Goal: Obtain resource: Obtain resource

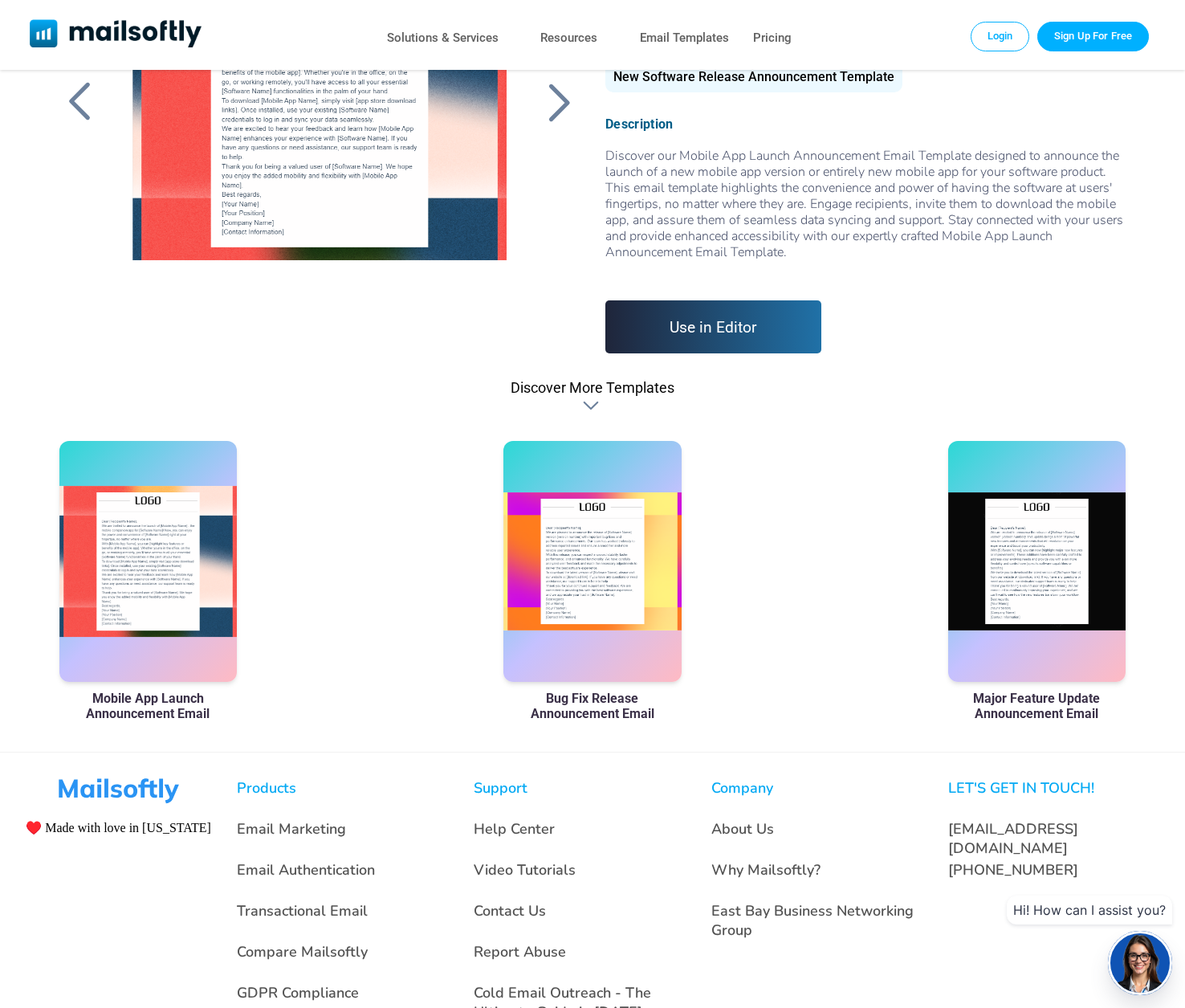
scroll to position [296, 0]
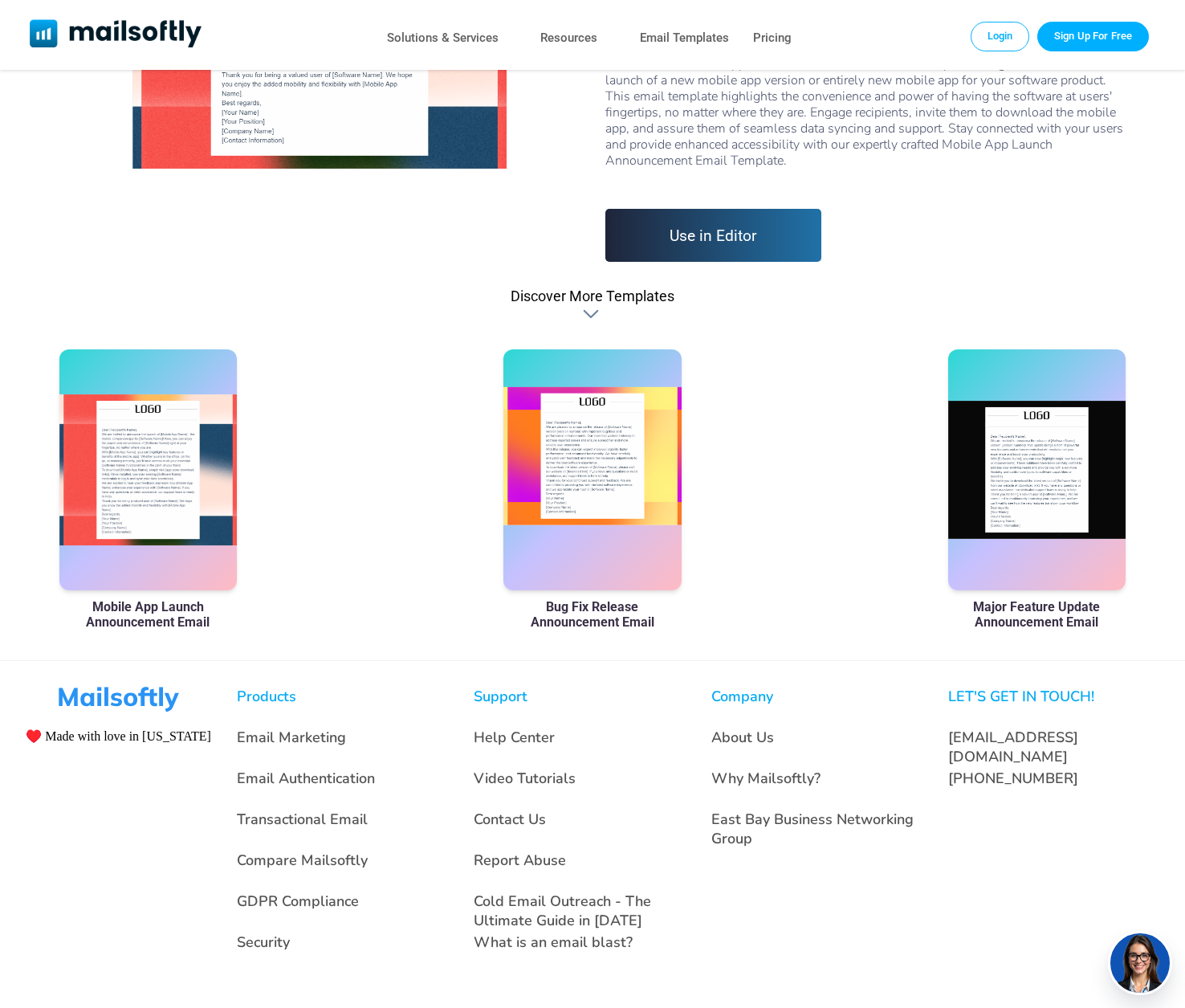
click at [599, 460] on div at bounding box center [592, 470] width 178 height 241
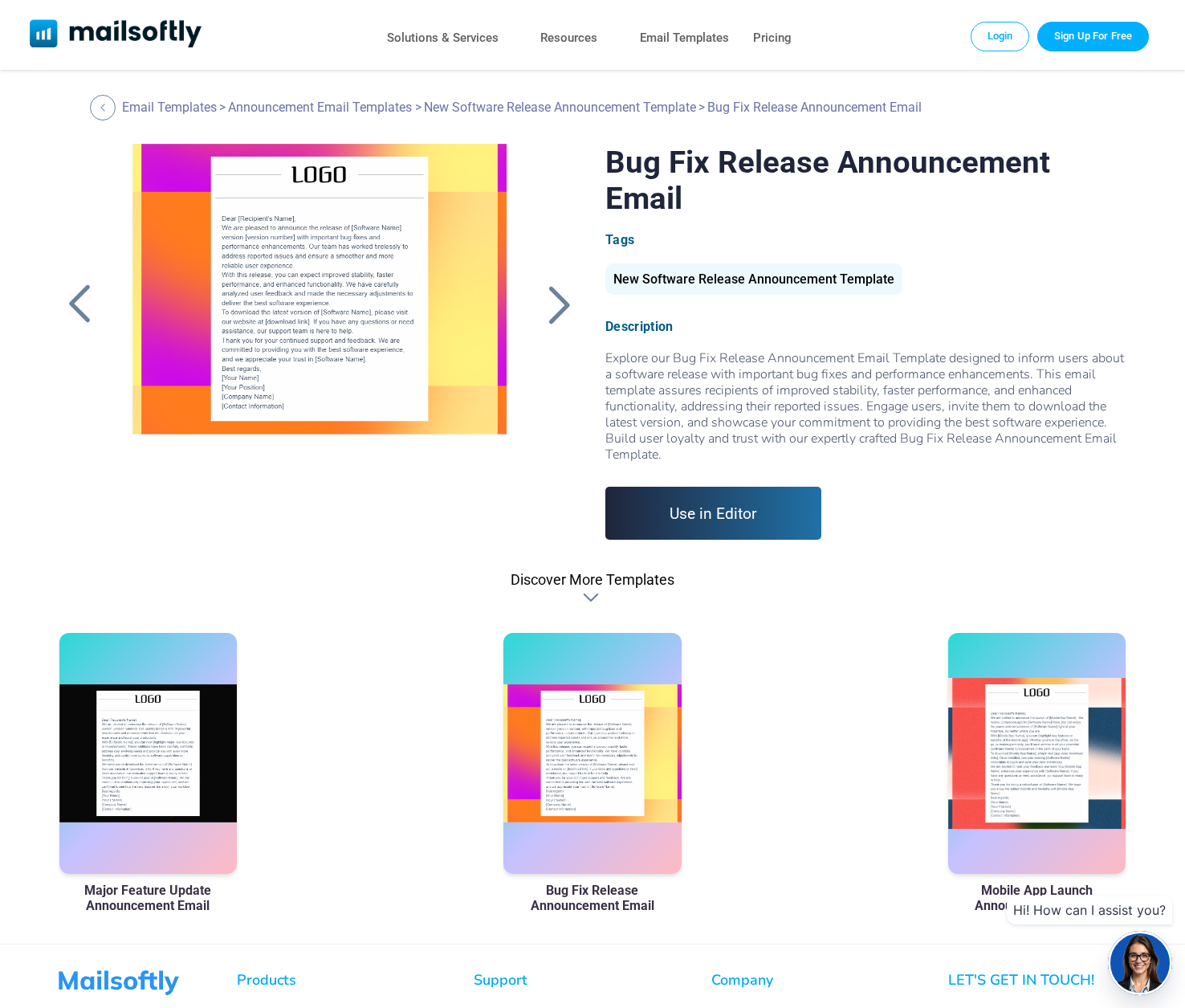
click at [310, 263] on div at bounding box center [320, 344] width 417 height 401
